Goal: Information Seeking & Learning: Learn about a topic

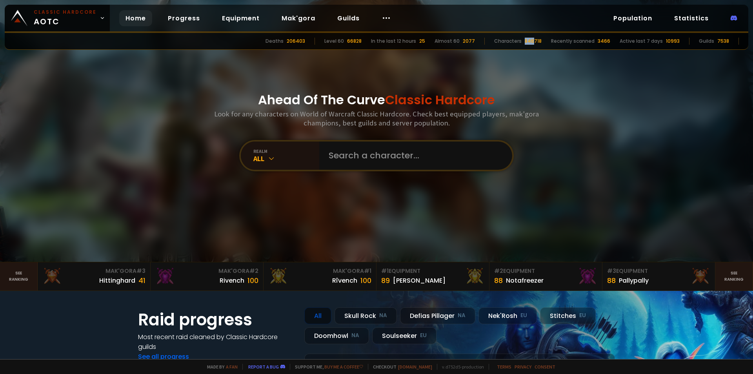
drag, startPoint x: 531, startPoint y: 42, endPoint x: 538, endPoint y: 42, distance: 7.9
click at [538, 42] on div "846718" at bounding box center [533, 41] width 17 height 7
click at [562, 42] on div "Recently scanned" at bounding box center [573, 41] width 44 height 7
click at [377, 17] on div at bounding box center [387, 18] width 22 height 16
click at [189, 22] on link "Progress" at bounding box center [184, 18] width 45 height 16
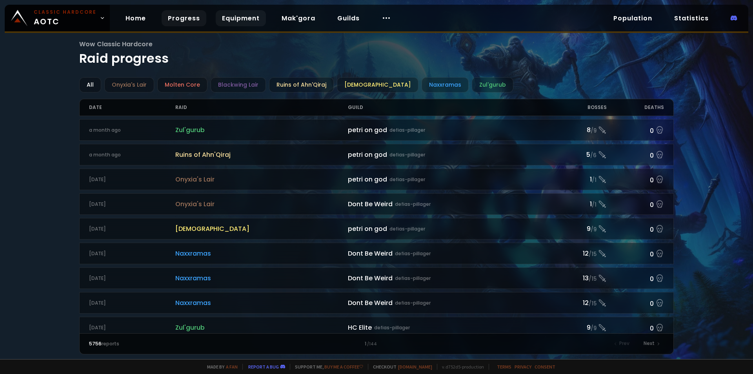
click at [227, 16] on link "Equipment" at bounding box center [241, 18] width 50 height 16
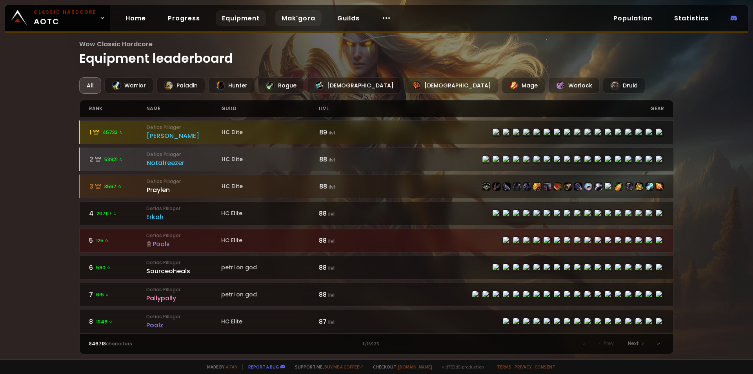
click at [301, 21] on link "Mak'gora" at bounding box center [298, 18] width 46 height 16
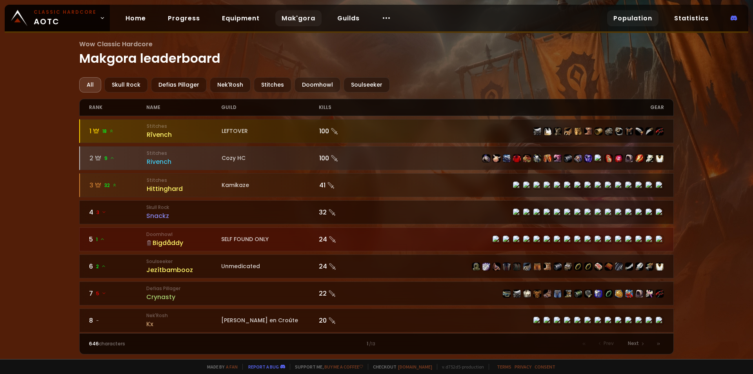
click at [636, 15] on link "Population" at bounding box center [632, 18] width 51 height 16
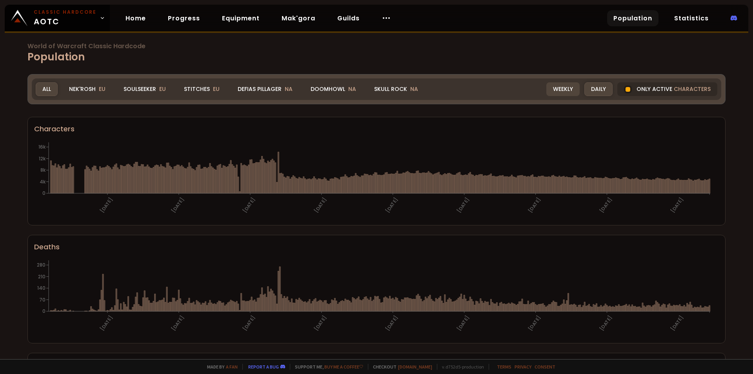
click at [558, 88] on div "Weekly" at bounding box center [563, 89] width 33 height 14
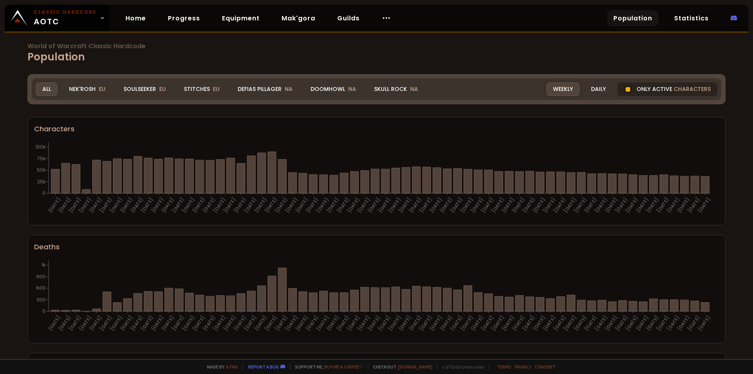
click at [651, 85] on div "Only active characters" at bounding box center [668, 89] width 100 height 14
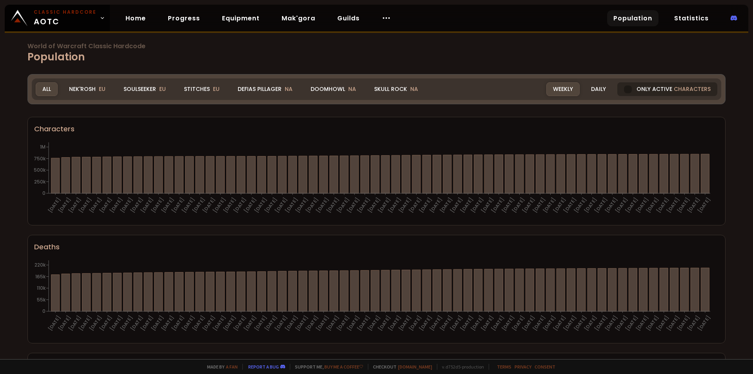
click at [651, 85] on div "Only active characters" at bounding box center [668, 89] width 100 height 14
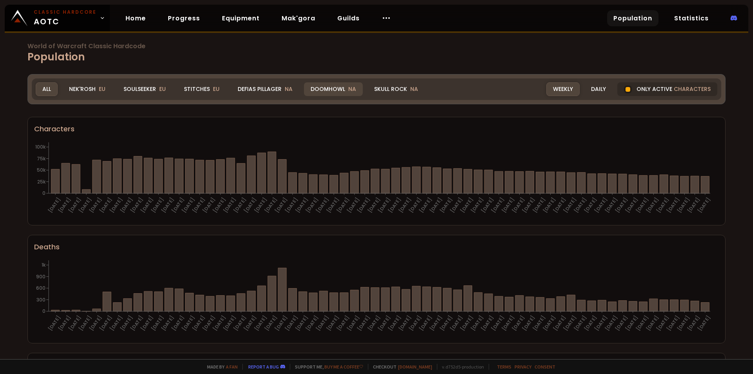
click at [325, 90] on div "Doomhowl NA" at bounding box center [333, 89] width 59 height 14
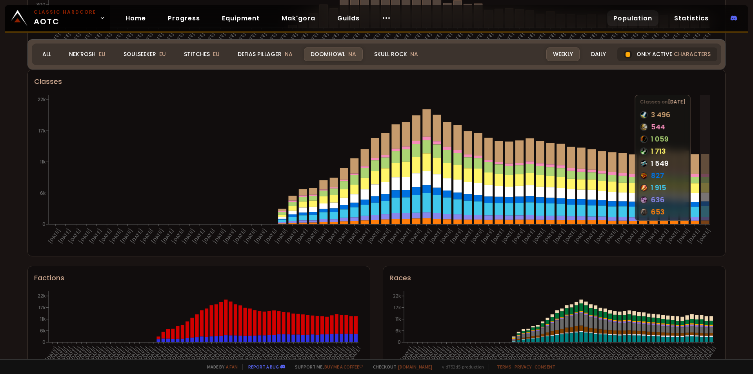
scroll to position [426, 0]
